Goal: Task Accomplishment & Management: Manage account settings

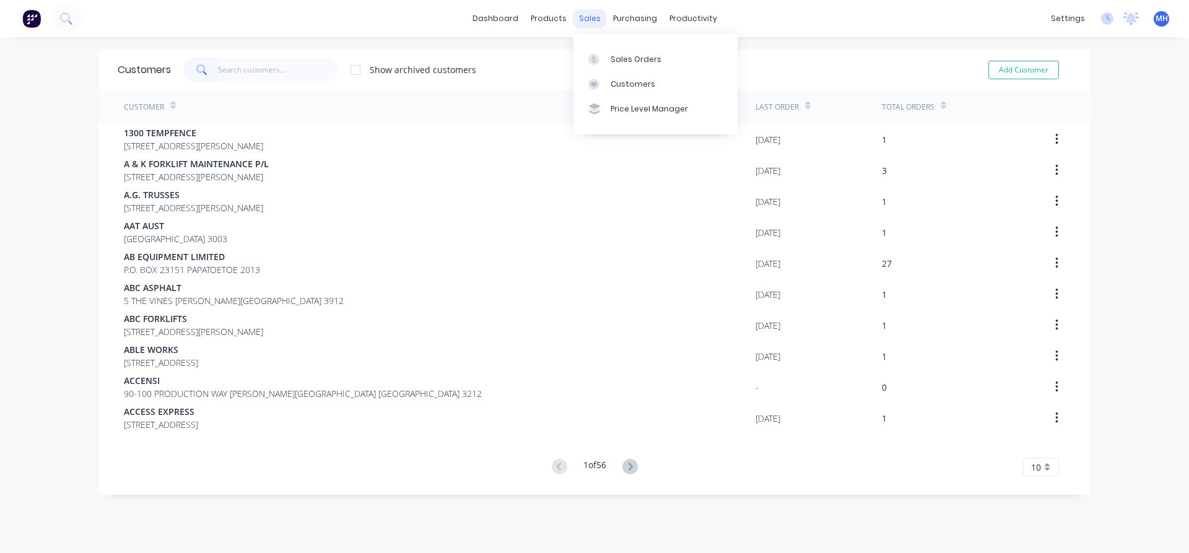
click at [585, 19] on div "sales" at bounding box center [590, 18] width 34 height 19
click at [615, 58] on div "Sales Orders" at bounding box center [636, 59] width 51 height 11
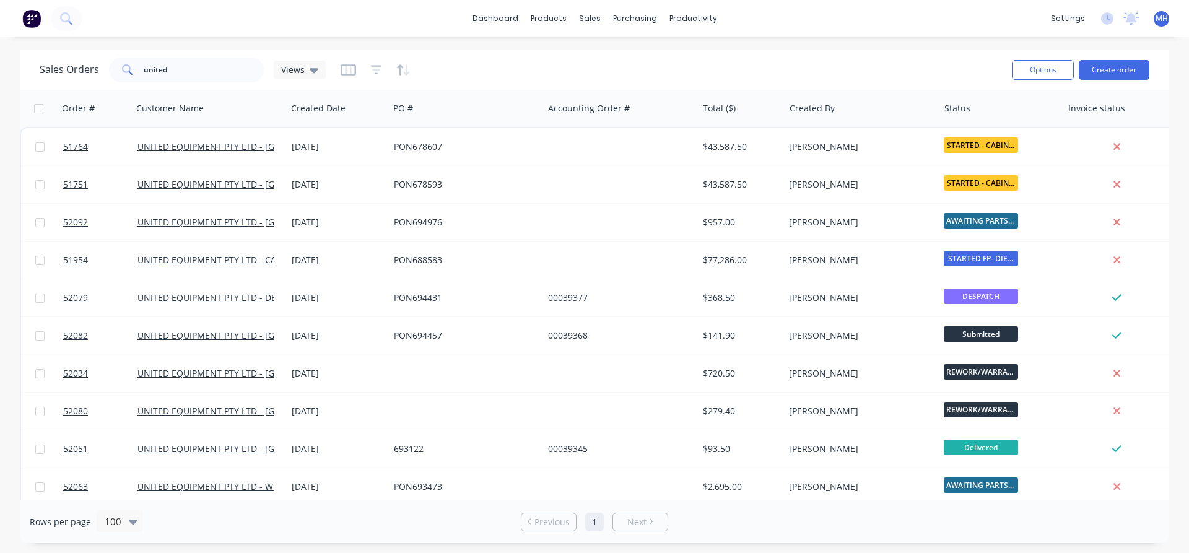
drag, startPoint x: 182, startPoint y: 82, endPoint x: 180, endPoint y: 70, distance: 12.5
click at [181, 77] on div "Sales Orders united Views" at bounding box center [521, 70] width 963 height 30
drag, startPoint x: 180, startPoint y: 70, endPoint x: 47, endPoint y: 75, distance: 133.3
click at [144, 72] on input "united" at bounding box center [204, 70] width 121 height 25
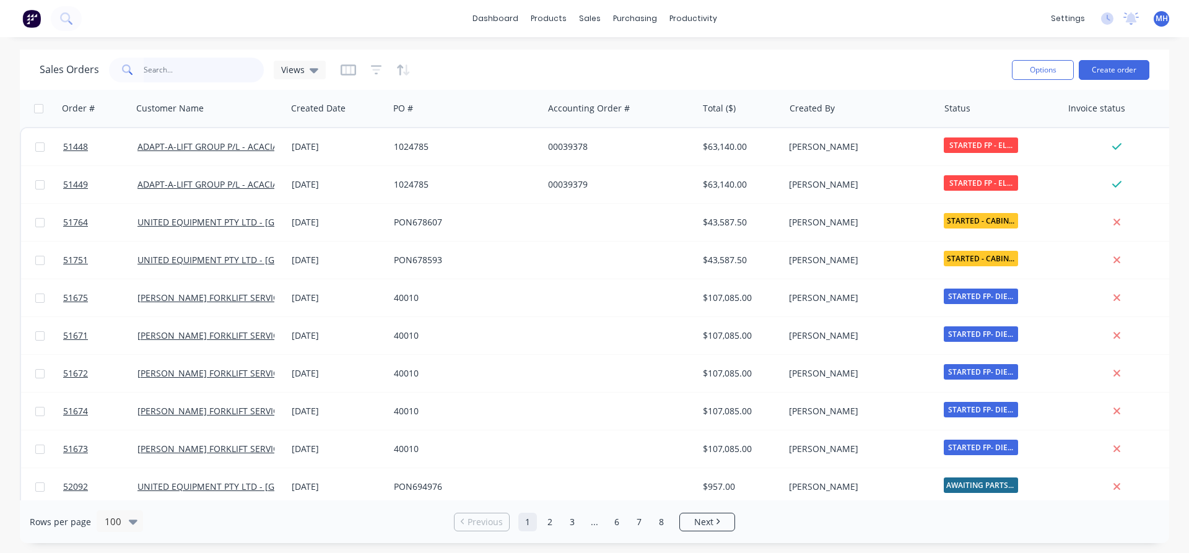
click at [155, 69] on input "text" at bounding box center [204, 70] width 121 height 25
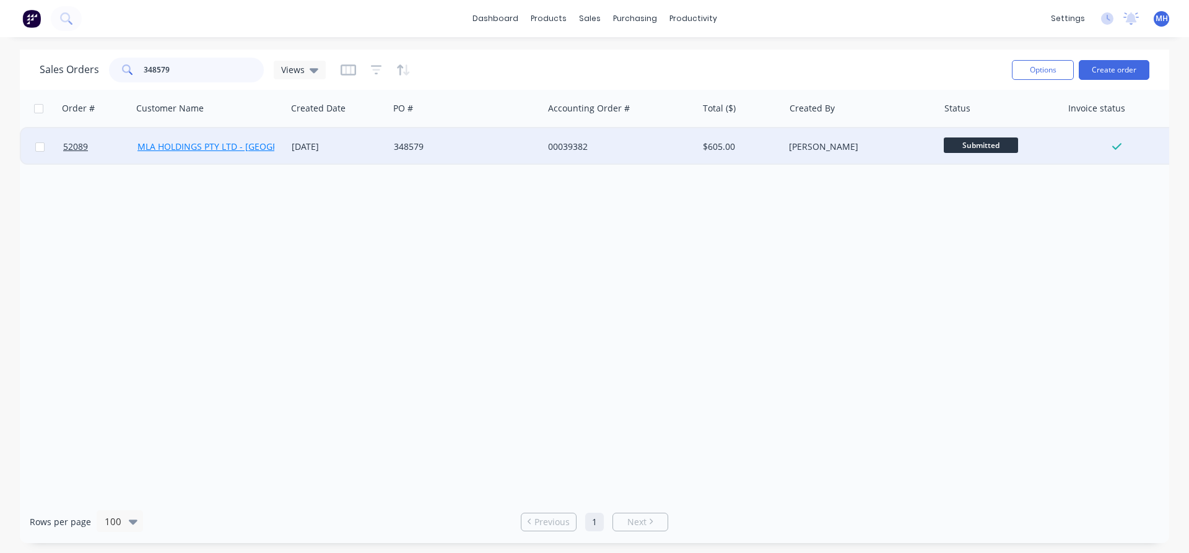
type input "348579"
click at [195, 147] on link "MLA HOLDINGS PTY LTD - [GEOGRAPHIC_DATA]" at bounding box center [234, 147] width 193 height 12
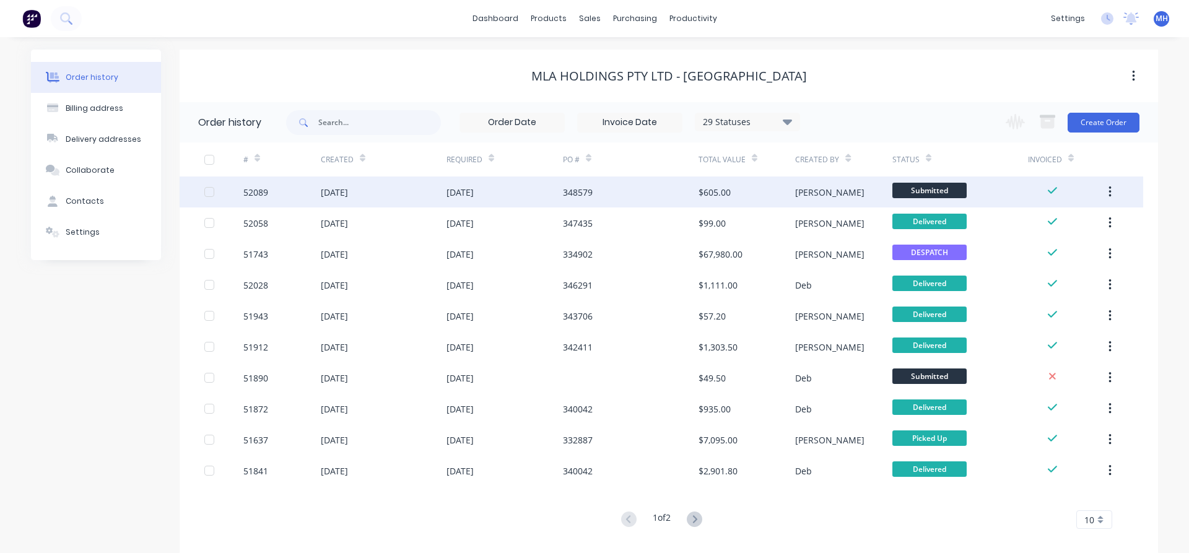
click at [348, 193] on div "[DATE]" at bounding box center [334, 192] width 27 height 13
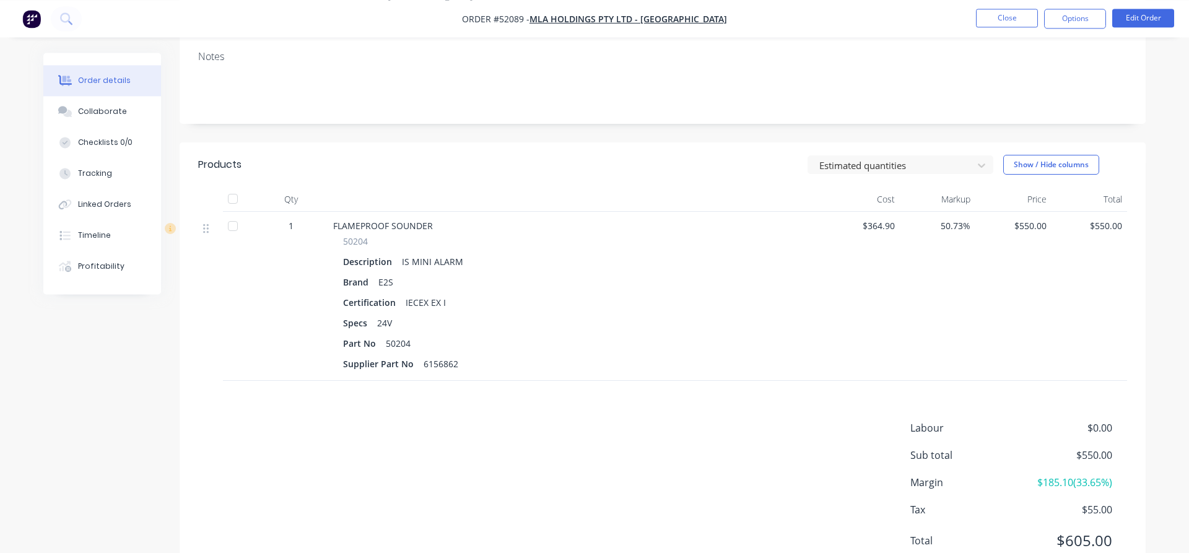
scroll to position [238, 0]
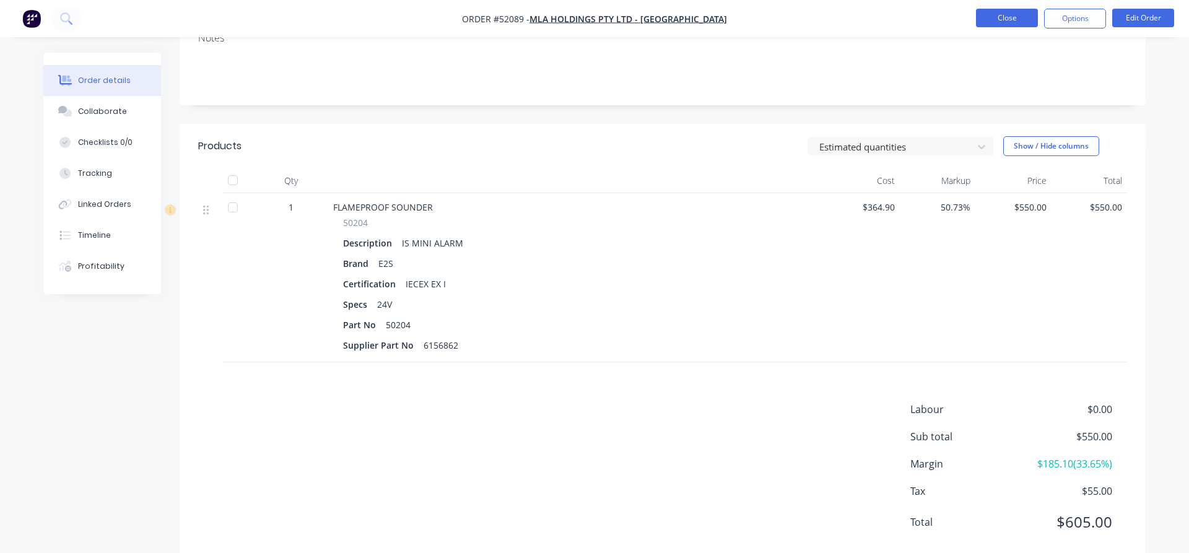
click at [1013, 19] on button "Close" at bounding box center [1007, 18] width 62 height 19
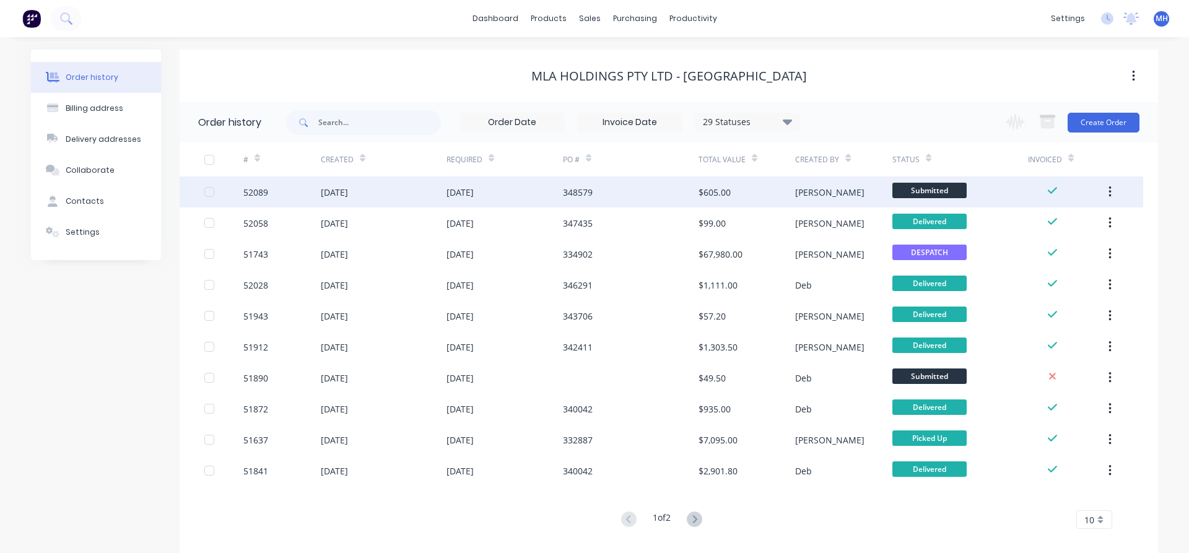
click at [325, 197] on div "[DATE]" at bounding box center [334, 192] width 27 height 13
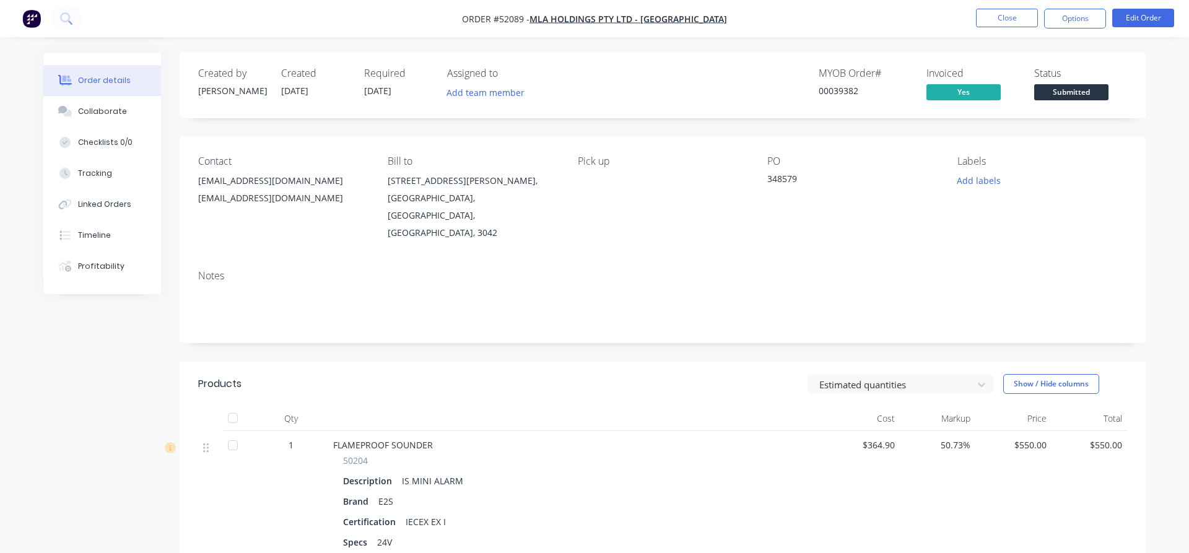
click at [769, 188] on div "348579" at bounding box center [845, 180] width 155 height 17
click at [293, 439] on div "1" at bounding box center [291, 445] width 64 height 13
click at [363, 454] on span "50204" at bounding box center [355, 460] width 25 height 13
click at [1004, 20] on button "Close" at bounding box center [1007, 18] width 62 height 19
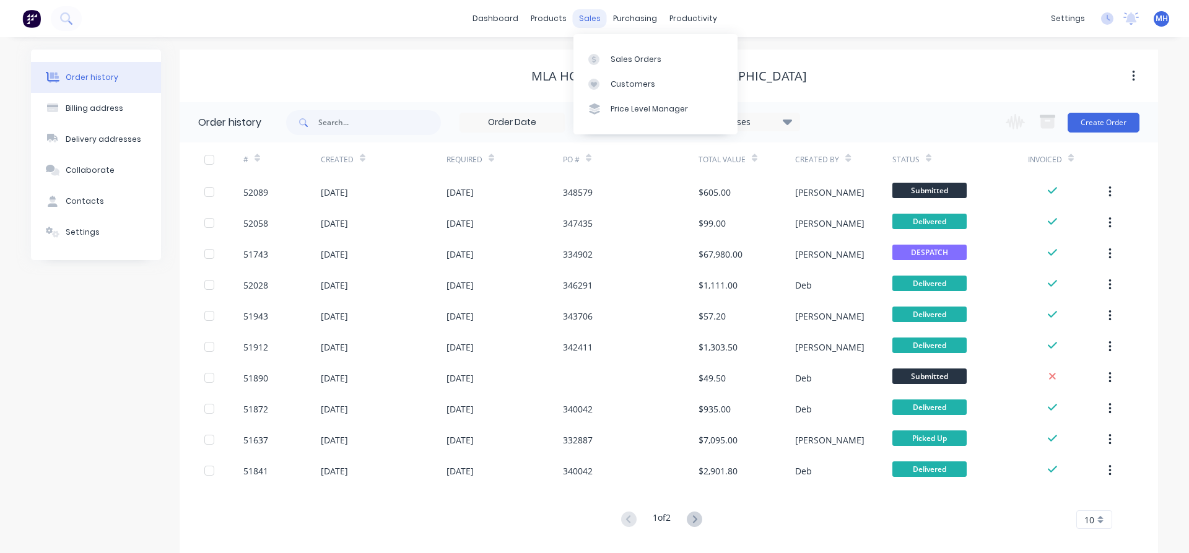
click at [594, 17] on div "sales" at bounding box center [590, 18] width 34 height 19
click at [624, 57] on div "Sales Orders" at bounding box center [636, 59] width 51 height 11
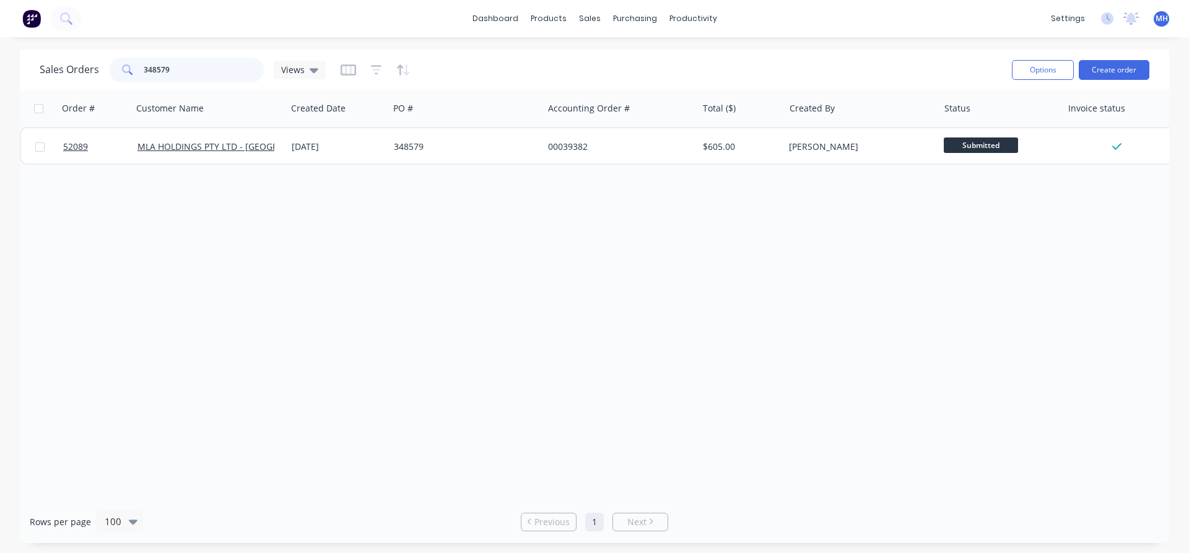
drag, startPoint x: 174, startPoint y: 69, endPoint x: 66, endPoint y: 72, distance: 107.8
click at [144, 72] on input "348579" at bounding box center [204, 70] width 121 height 25
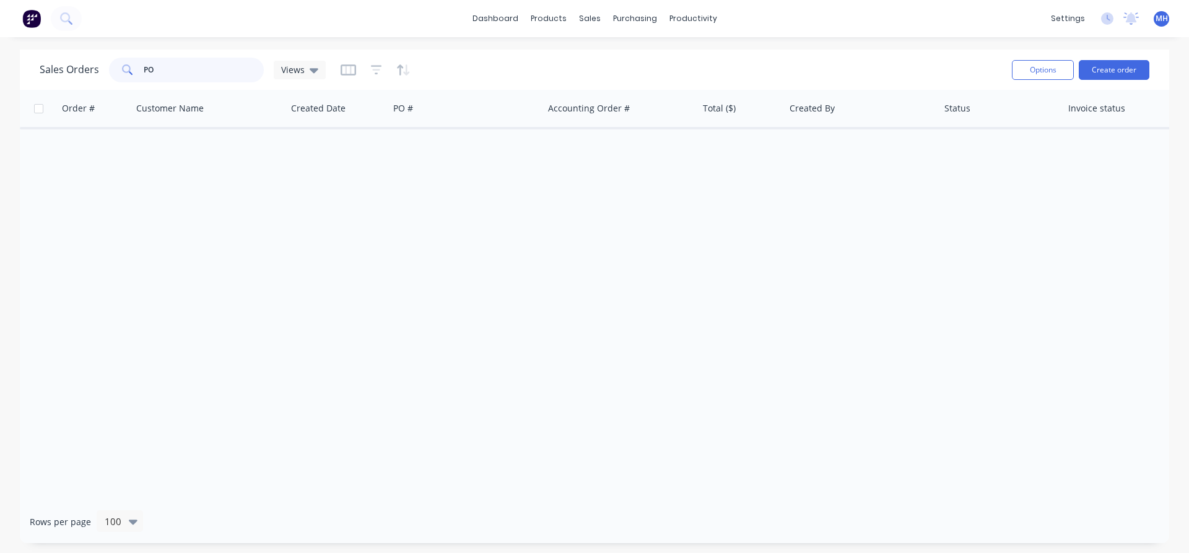
type input "P"
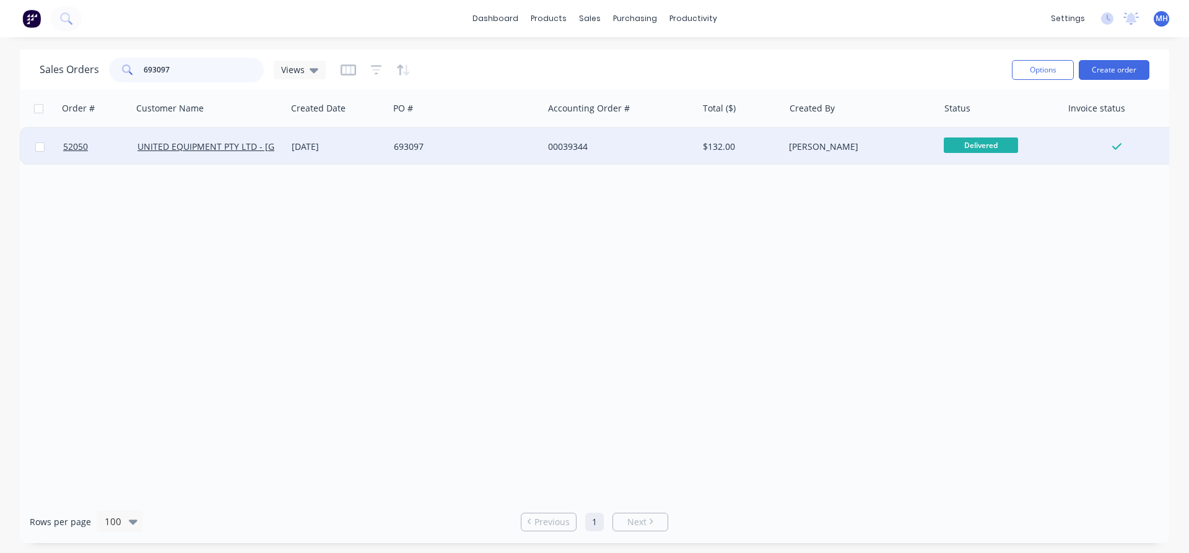
type input "693097"
click at [321, 149] on div "[DATE]" at bounding box center [338, 147] width 92 height 12
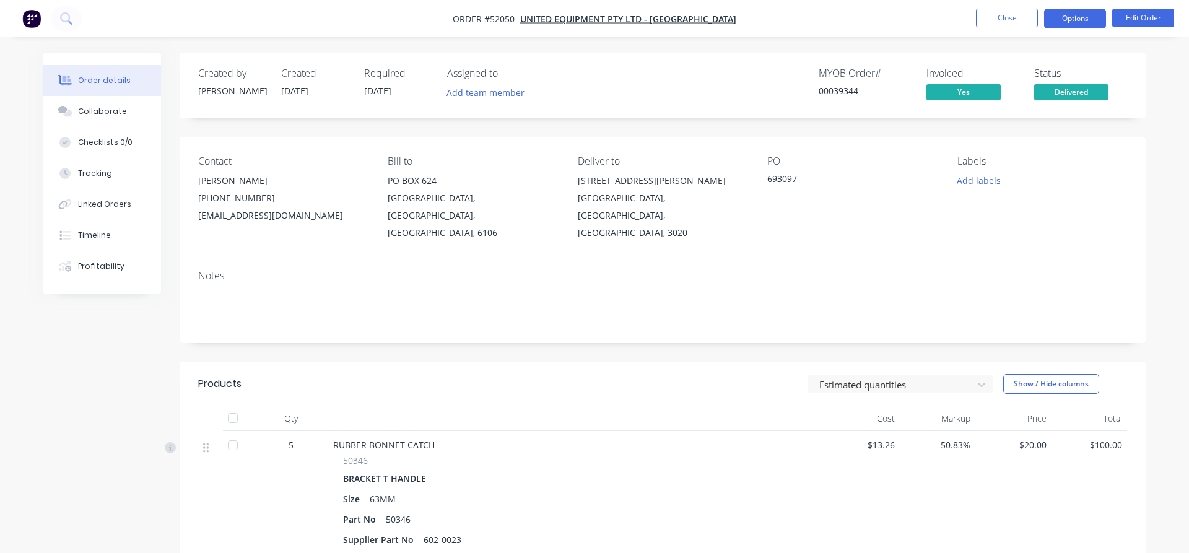
click at [1076, 20] on button "Options" at bounding box center [1076, 19] width 62 height 20
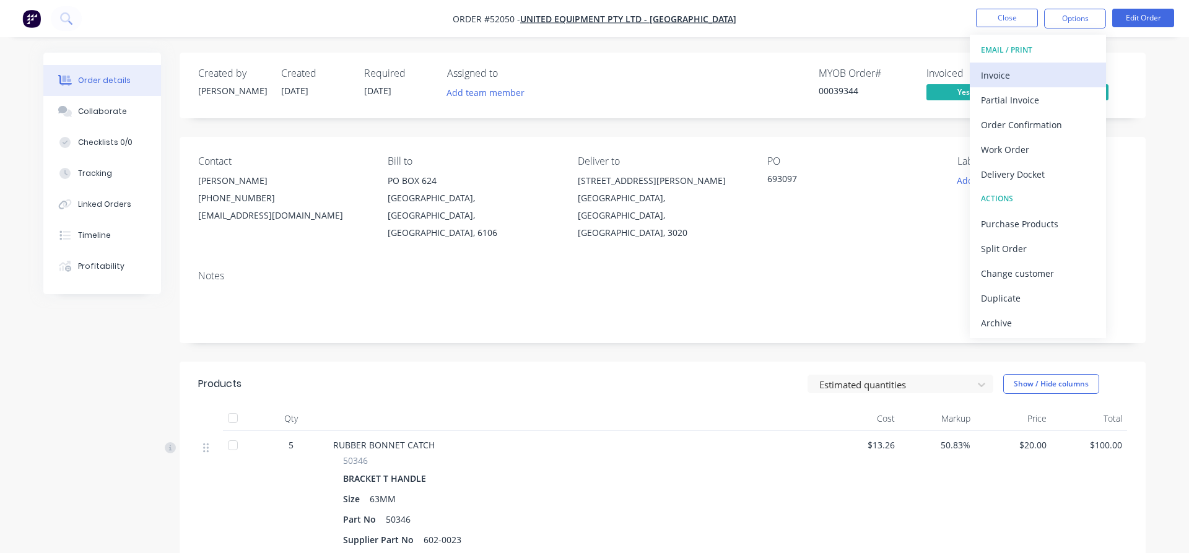
click at [992, 76] on div "Invoice" at bounding box center [1038, 75] width 114 height 18
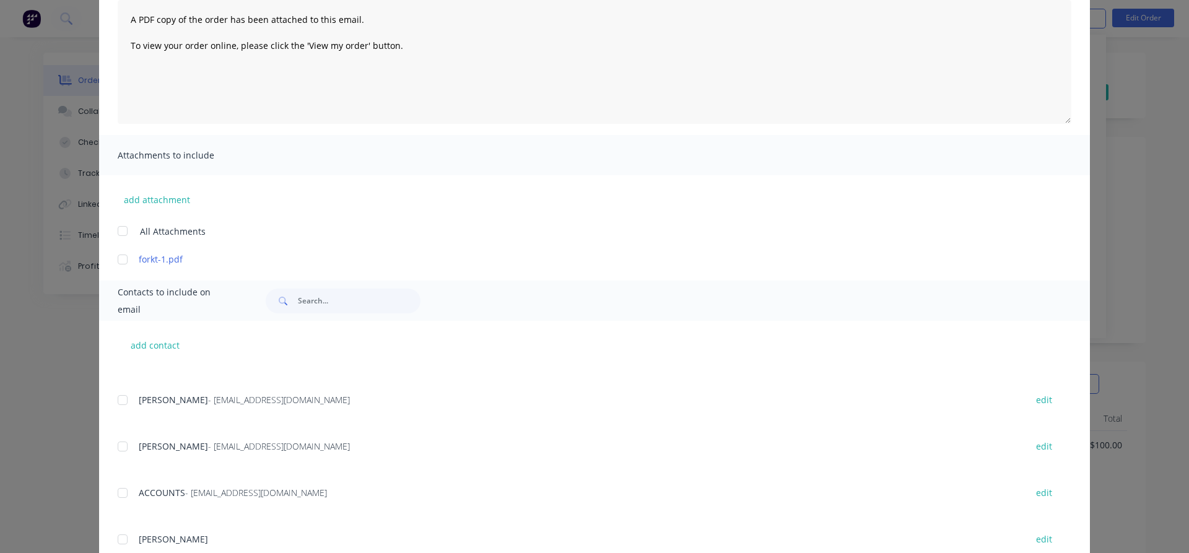
scroll to position [141, 0]
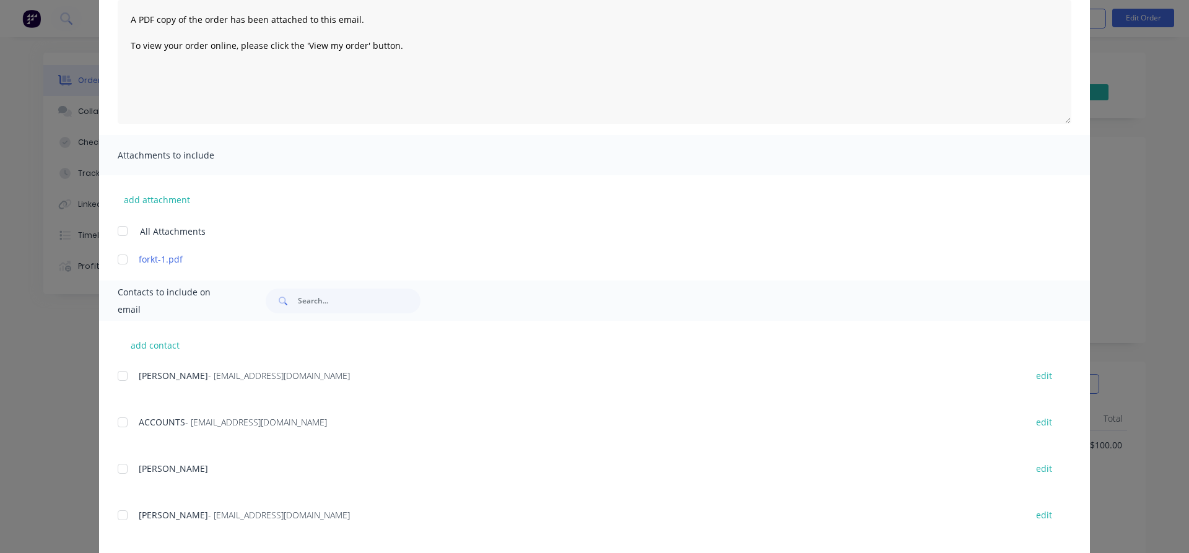
click at [127, 424] on div at bounding box center [122, 422] width 25 height 25
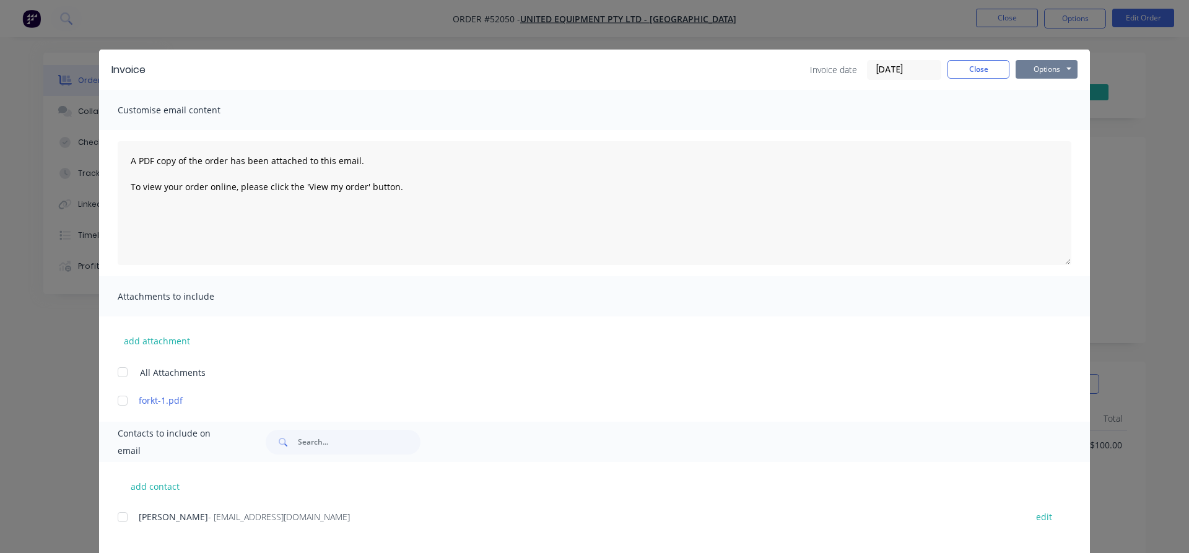
click at [1039, 64] on button "Options" at bounding box center [1047, 69] width 62 height 19
click at [1048, 131] on button "Email" at bounding box center [1055, 132] width 79 height 20
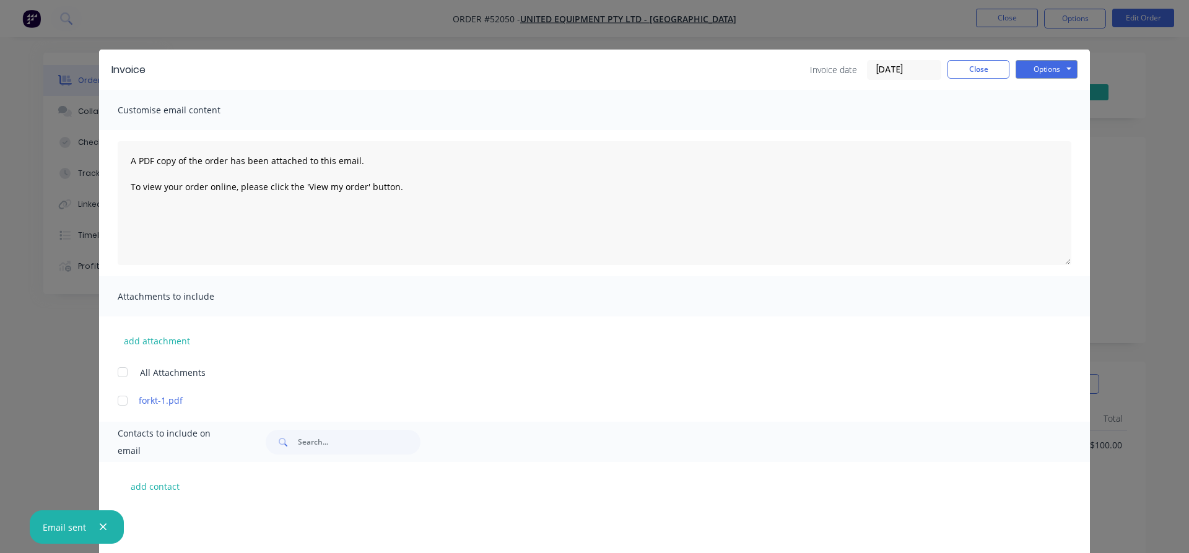
scroll to position [141, 0]
click at [980, 67] on button "Close" at bounding box center [979, 69] width 62 height 19
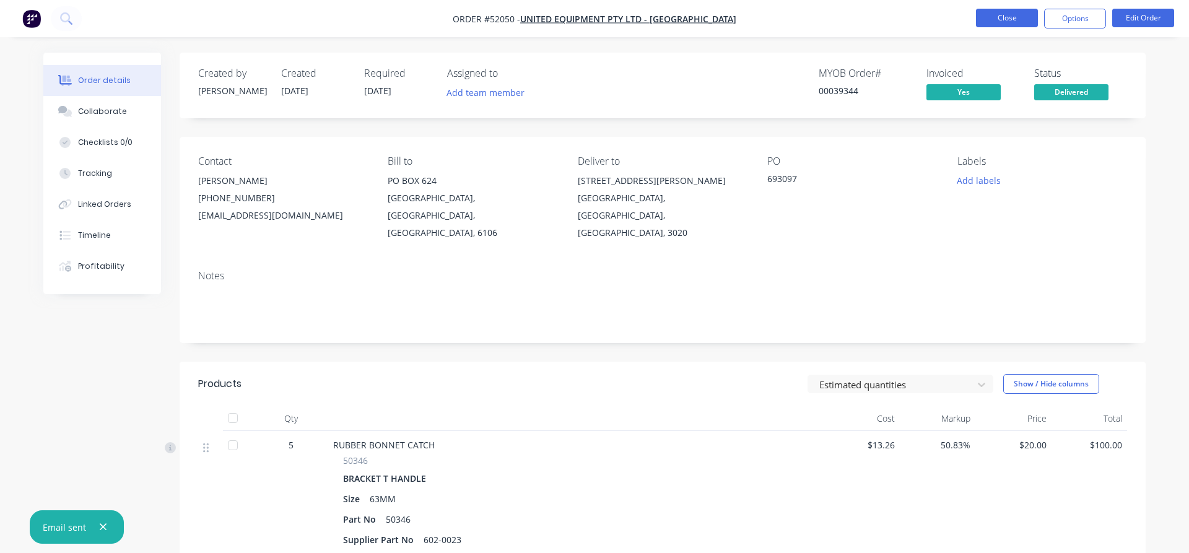
click at [1004, 23] on button "Close" at bounding box center [1007, 18] width 62 height 19
